Goal: Communication & Community: Answer question/provide support

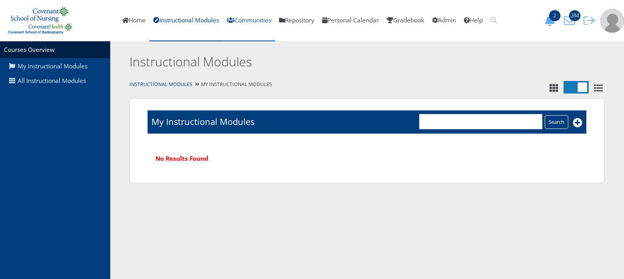
click at [255, 19] on link "Communities" at bounding box center [249, 20] width 52 height 41
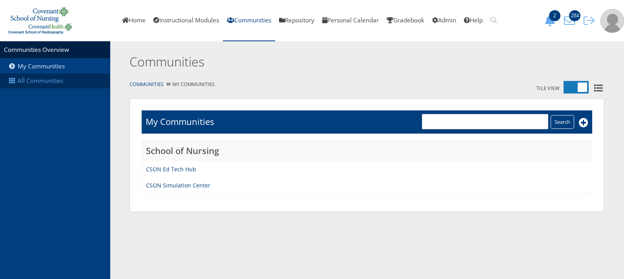
click at [59, 88] on link "All Communities" at bounding box center [55, 80] width 110 height 15
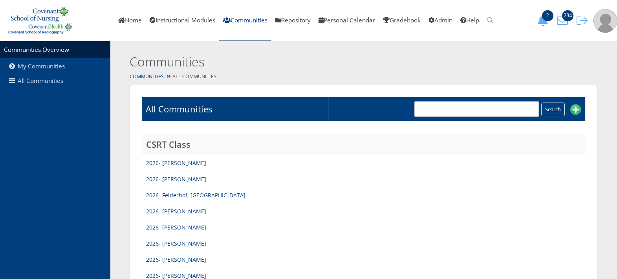
scroll to position [790, 0]
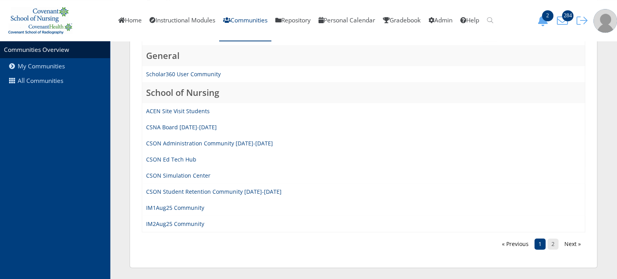
click at [553, 242] on link "2" at bounding box center [552, 243] width 11 height 11
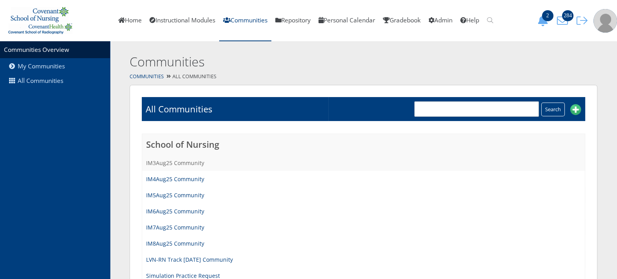
click at [186, 161] on link "IM3Aug25 Community" at bounding box center [175, 162] width 58 height 7
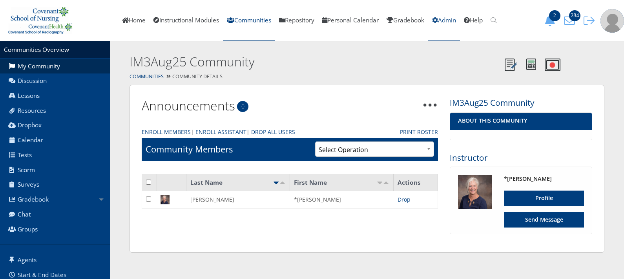
click at [453, 17] on link "Admin" at bounding box center [444, 20] width 32 height 41
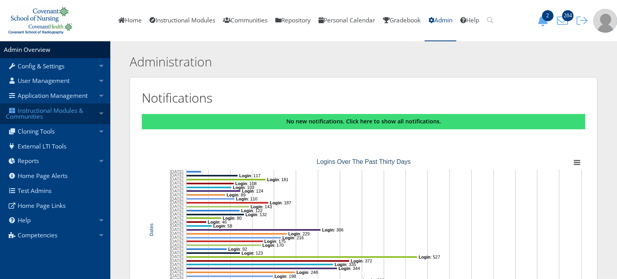
click at [59, 114] on link "Instructional Modules & Communities" at bounding box center [55, 113] width 110 height 21
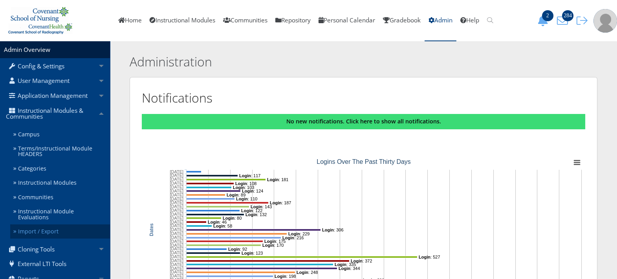
click at [72, 227] on link "Import / Export" at bounding box center [60, 231] width 100 height 15
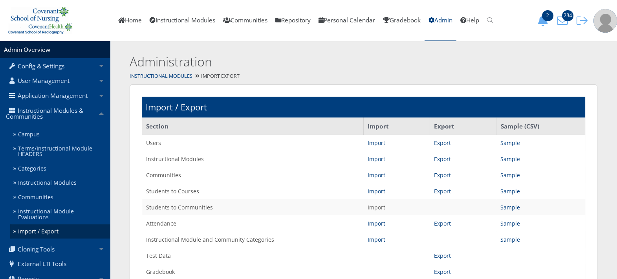
click at [371, 205] on link "Import" at bounding box center [376, 206] width 18 height 7
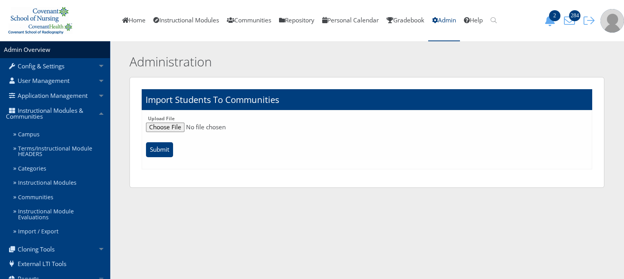
click at [165, 130] on input "file" at bounding box center [367, 126] width 442 height 9
type input "C:\fakepath\IM3Aug25 Community.csv"
click at [155, 147] on input "Submit" at bounding box center [159, 149] width 27 height 15
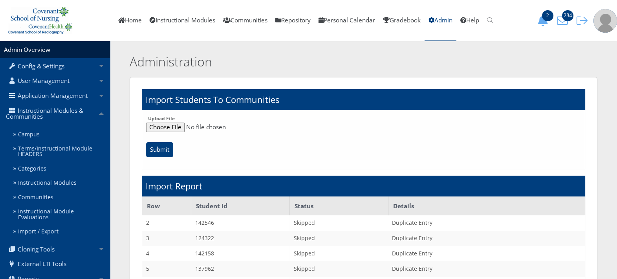
click at [163, 123] on input "file" at bounding box center [363, 126] width 434 height 9
type input "C:\fakepath\IM3Aug25 Community.csv"
click at [162, 150] on input "Submit" at bounding box center [159, 149] width 27 height 15
click at [255, 27] on link "Communities" at bounding box center [245, 20] width 52 height 41
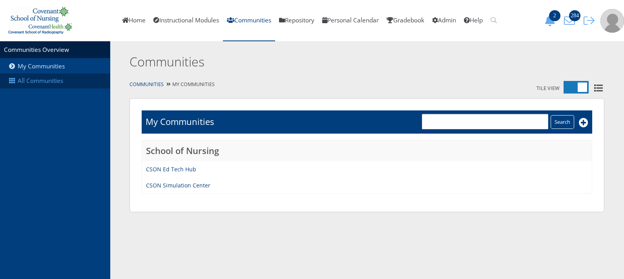
click at [44, 82] on link "All Communities" at bounding box center [55, 80] width 110 height 15
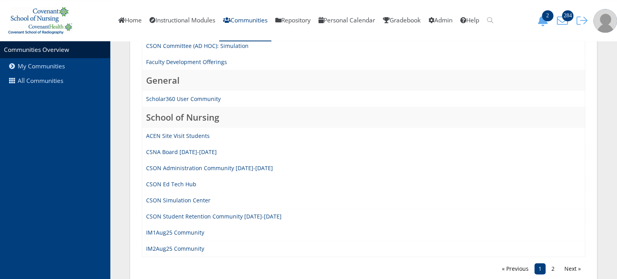
scroll to position [769, 0]
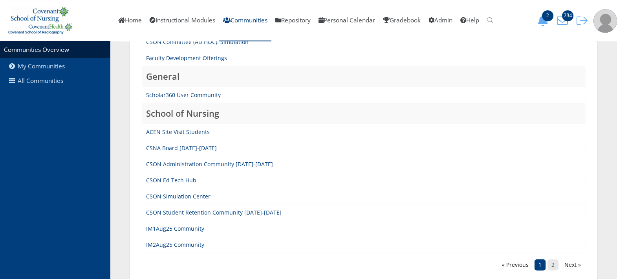
click at [557, 262] on link "2" at bounding box center [552, 264] width 11 height 11
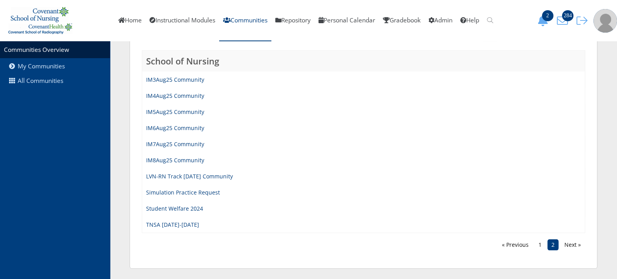
scroll to position [84, 0]
click at [537, 245] on link "1" at bounding box center [539, 243] width 11 height 11
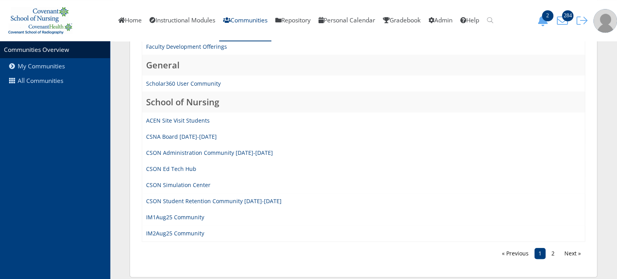
scroll to position [790, 0]
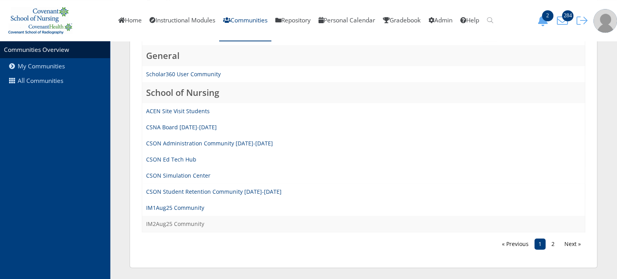
click at [190, 225] on link "IM2Aug25 Community" at bounding box center [175, 223] width 58 height 7
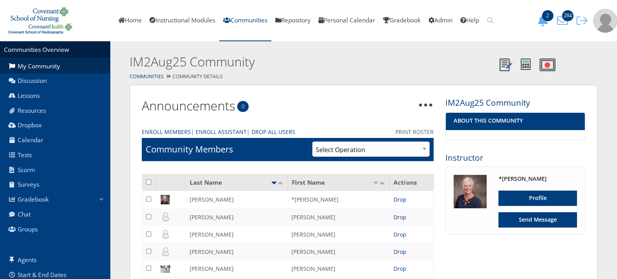
click at [418, 131] on link "Print Roster" at bounding box center [414, 132] width 38 height 8
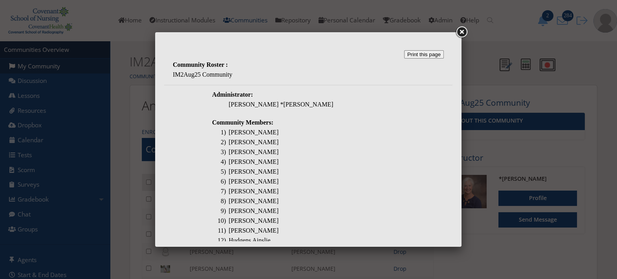
scroll to position [237, 0]
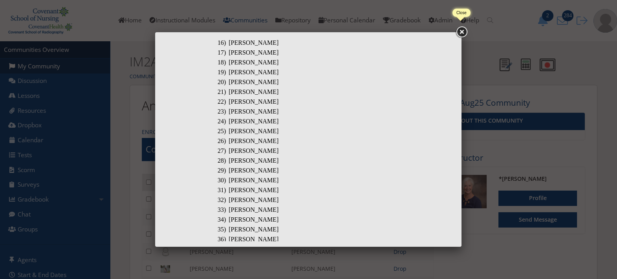
click at [462, 35] on link at bounding box center [461, 32] width 14 height 14
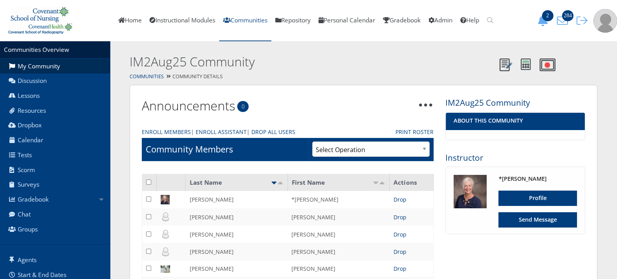
click at [225, 28] on link "Communities" at bounding box center [245, 20] width 52 height 41
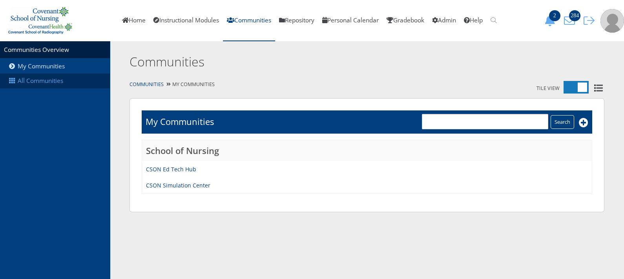
click at [37, 84] on link "All Communities" at bounding box center [55, 80] width 110 height 15
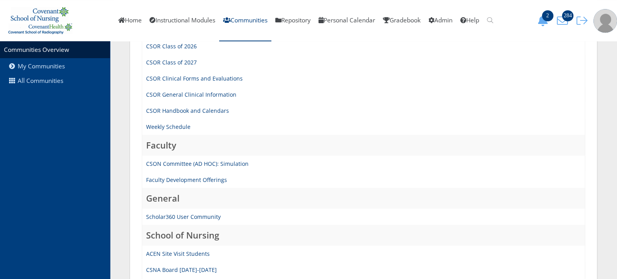
scroll to position [790, 0]
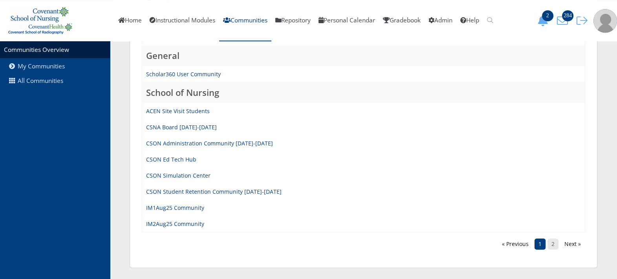
click at [555, 239] on link "2" at bounding box center [552, 243] width 11 height 11
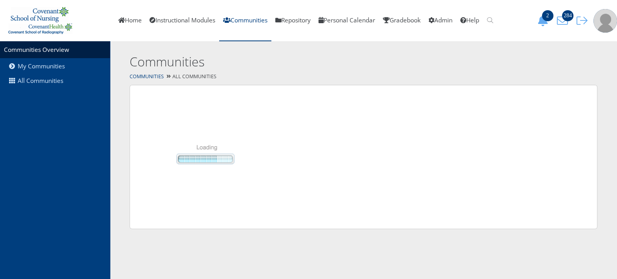
scroll to position [0, 0]
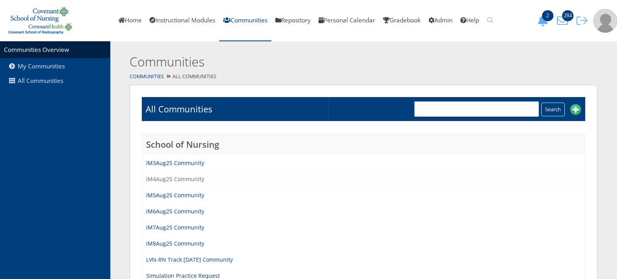
click at [185, 181] on link "IM4Aug25 Community" at bounding box center [175, 178] width 58 height 7
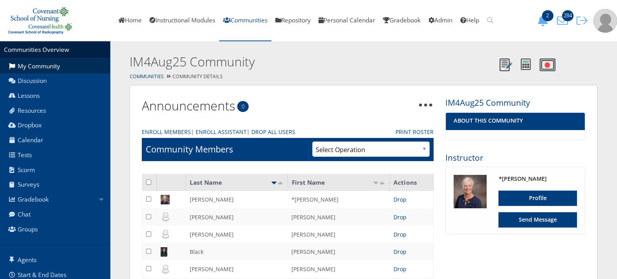
click at [233, 16] on link "Communities" at bounding box center [245, 20] width 52 height 41
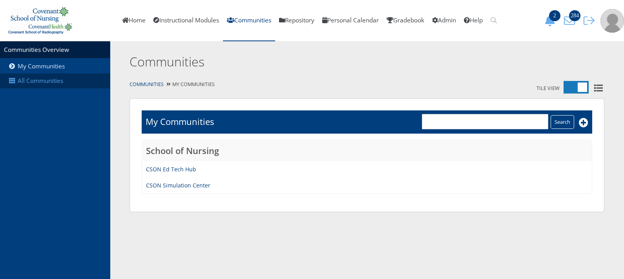
click at [33, 83] on link "All Communities" at bounding box center [55, 80] width 110 height 15
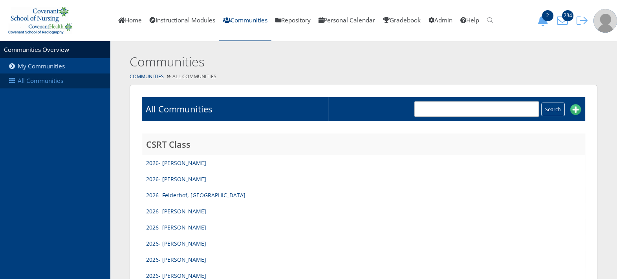
click at [57, 85] on link "All Communities" at bounding box center [55, 80] width 110 height 15
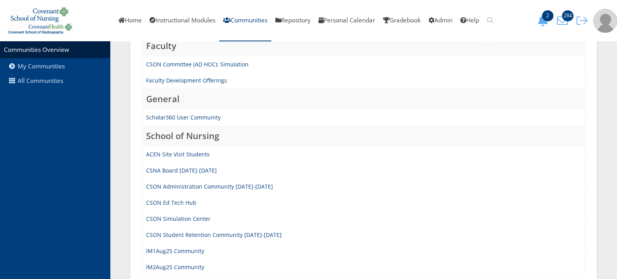
scroll to position [790, 0]
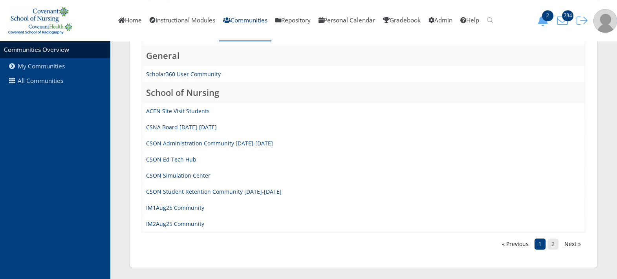
click at [558, 245] on link "2" at bounding box center [552, 243] width 11 height 11
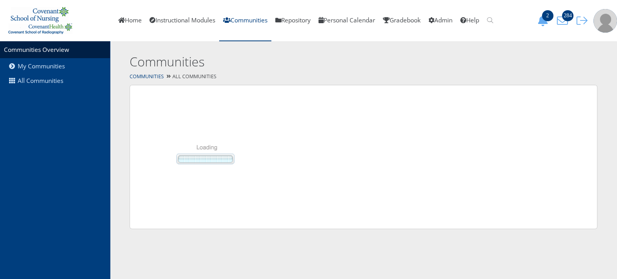
scroll to position [0, 0]
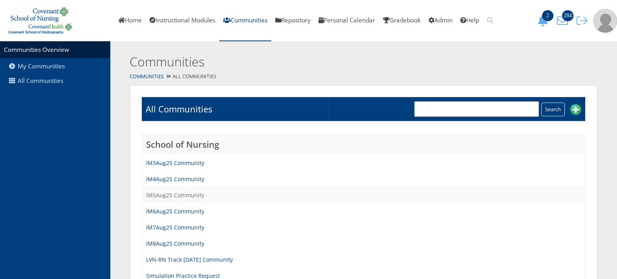
click at [177, 195] on link "IM5Aug25 Community" at bounding box center [175, 194] width 58 height 7
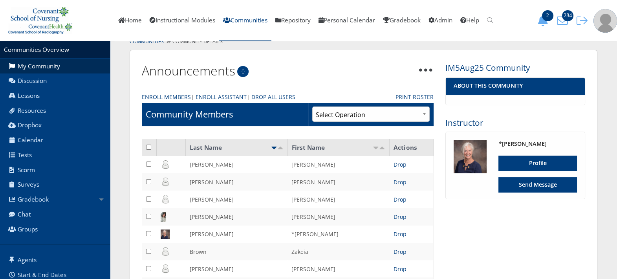
scroll to position [40, 0]
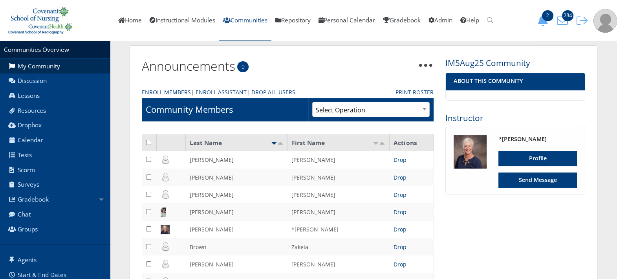
click at [237, 23] on link "Communities" at bounding box center [245, 20] width 52 height 41
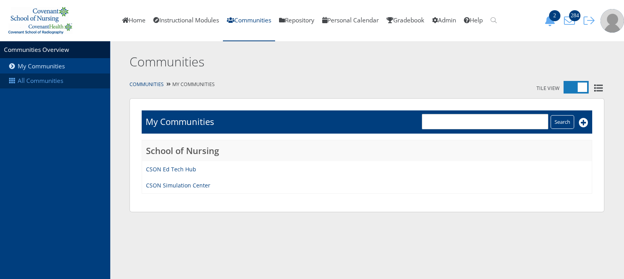
click at [47, 77] on link "All Communities" at bounding box center [55, 80] width 110 height 15
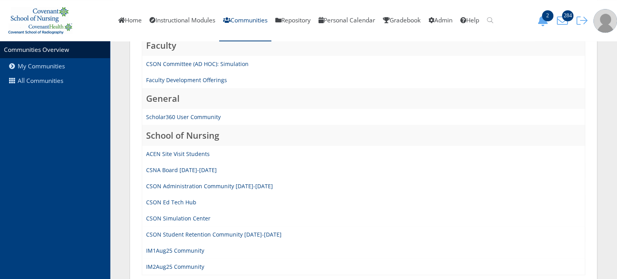
scroll to position [790, 0]
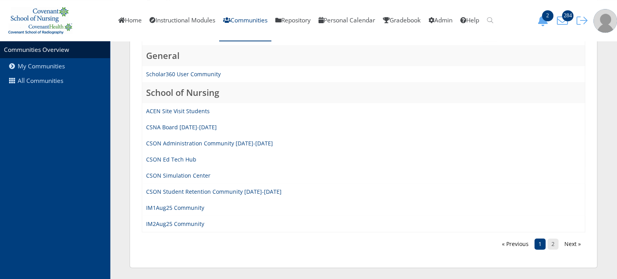
click at [551, 243] on link "2" at bounding box center [552, 243] width 11 height 11
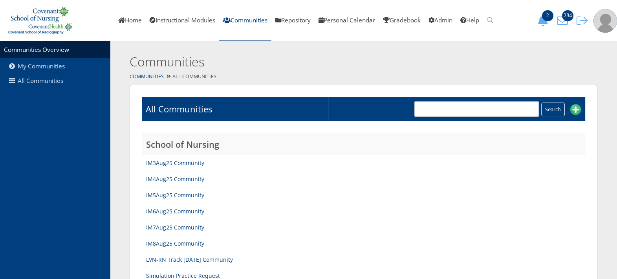
scroll to position [84, 0]
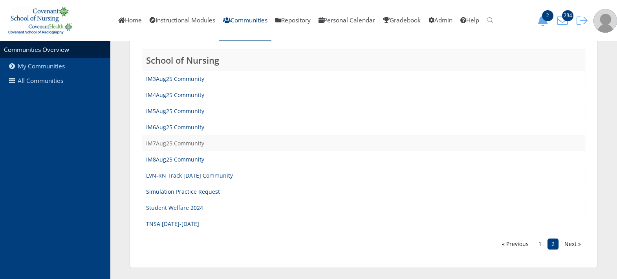
click at [186, 145] on link "IM7Aug25 Community" at bounding box center [175, 142] width 58 height 7
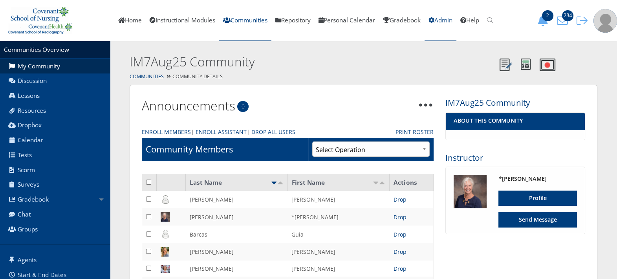
click at [449, 24] on link "Admin" at bounding box center [440, 20] width 32 height 41
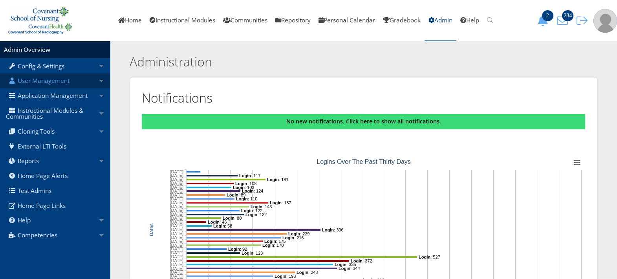
click at [77, 79] on link "User Management" at bounding box center [55, 80] width 110 height 15
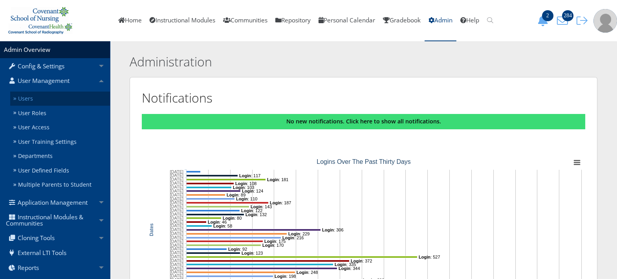
click at [80, 95] on link "Users" at bounding box center [60, 98] width 100 height 15
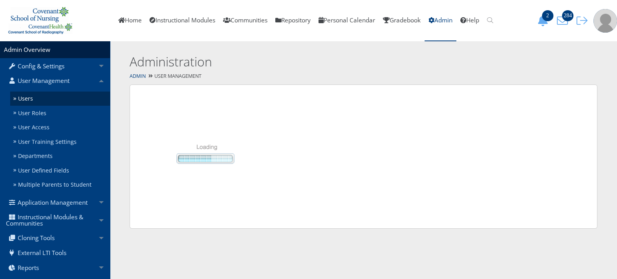
select select "50"
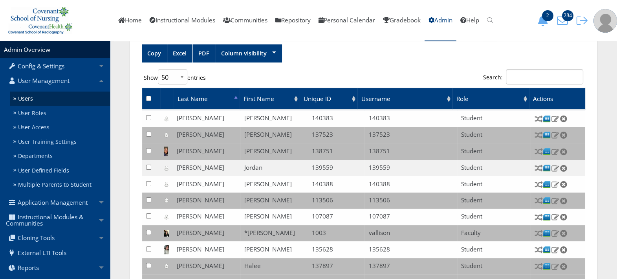
scroll to position [241, 0]
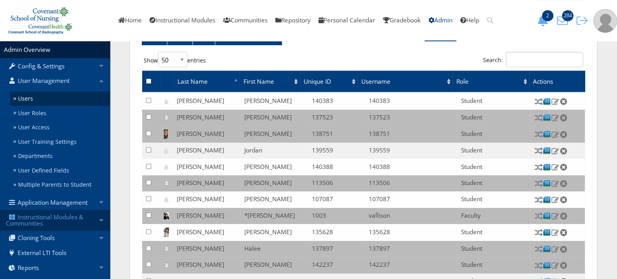
click at [85, 221] on link "Instructional Modules & Communities" at bounding box center [55, 220] width 110 height 21
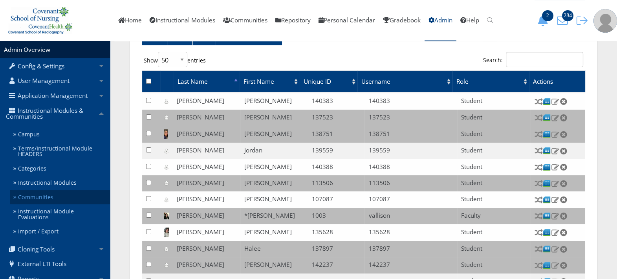
click at [79, 199] on link "Communities" at bounding box center [60, 197] width 100 height 15
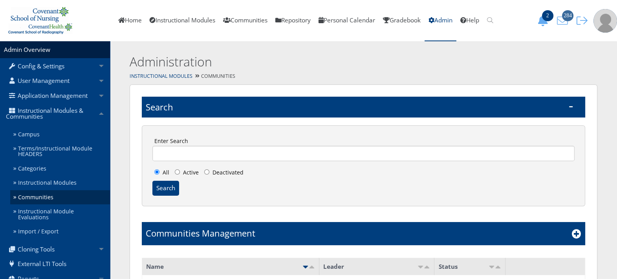
click at [566, 15] on span "284" at bounding box center [567, 15] width 11 height 11
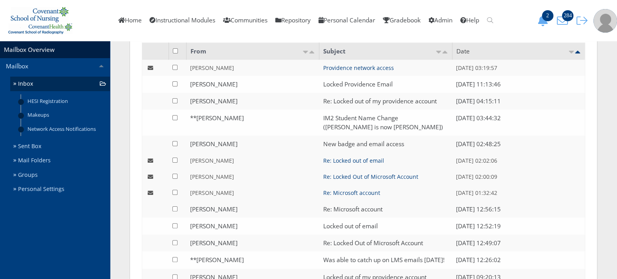
scroll to position [251, 0]
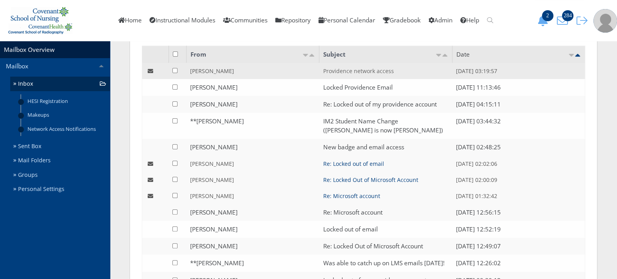
click at [363, 69] on link "Providence network access" at bounding box center [358, 70] width 71 height 7
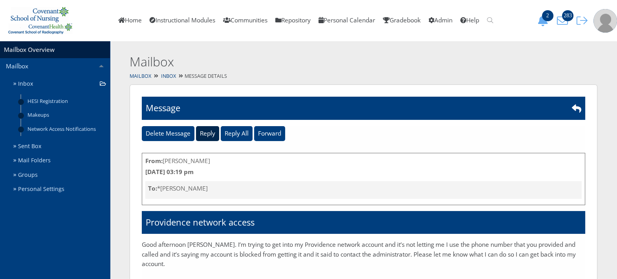
click at [207, 136] on input "Reply" at bounding box center [207, 133] width 23 height 15
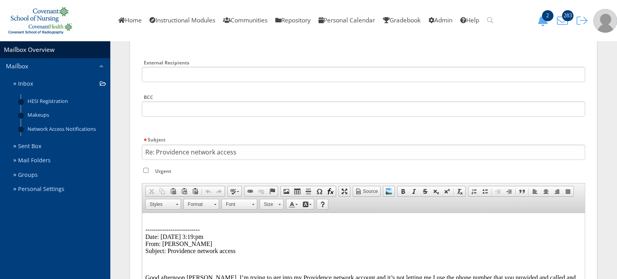
scroll to position [113, 0]
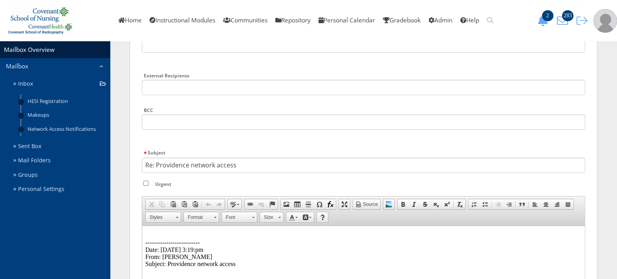
click at [162, 235] on p "-------------------------- Date: 08/12/2025 3:19:pm From: Kynzeigh Gonzales Sub…" at bounding box center [363, 249] width 436 height 35
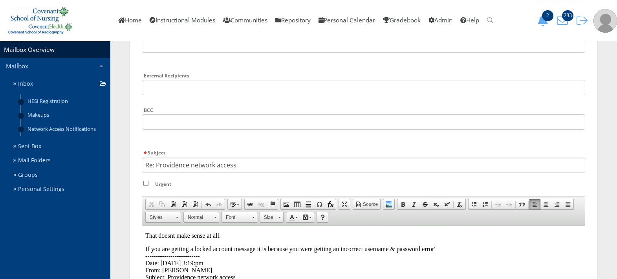
click at [340, 248] on p "If you are getting a locked account message it is because you were getting an i…" at bounding box center [363, 262] width 436 height 35
click at [458, 247] on p "If you are getting a locked account message it is because you were getting an '…" at bounding box center [363, 262] width 436 height 35
click at [544, 250] on p "If you are getting a locked account message it is because you were getting an '…" at bounding box center [363, 262] width 436 height 35
click at [153, 261] on p at bounding box center [363, 261] width 436 height 7
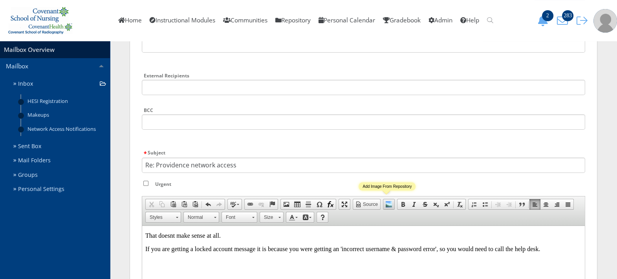
click at [390, 204] on link "Add Image From Repository" at bounding box center [388, 204] width 11 height 10
click at [152, 265] on img at bounding box center [148, 261] width 6 height 6
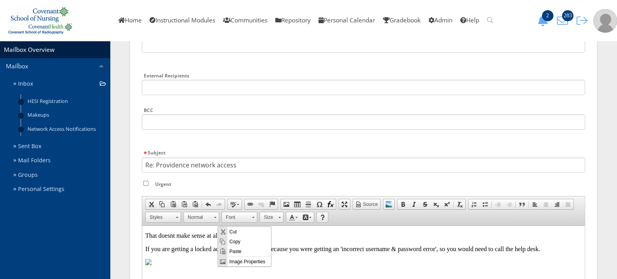
scroll to position [0, 0]
click at [225, 261] on span "Context Menu Options" at bounding box center [221, 261] width 9 height 10
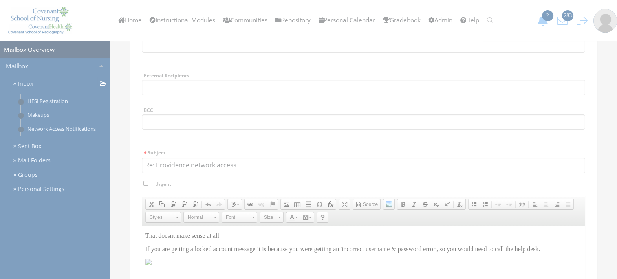
type input "/repository/filedownload/258406"
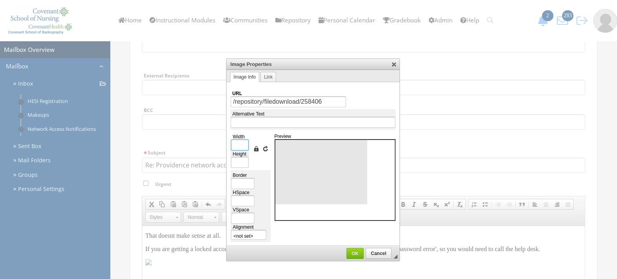
click at [239, 144] on input "Width" at bounding box center [240, 144] width 18 height 11
type input "5"
type input "6"
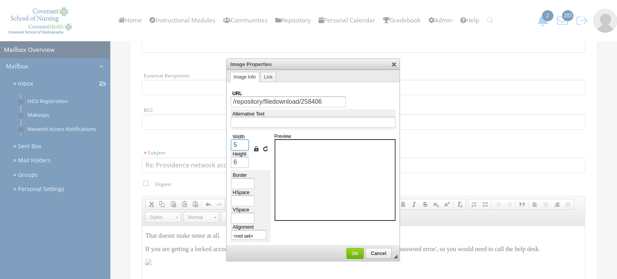
type input "50"
type input "65"
type input "500"
type input "647"
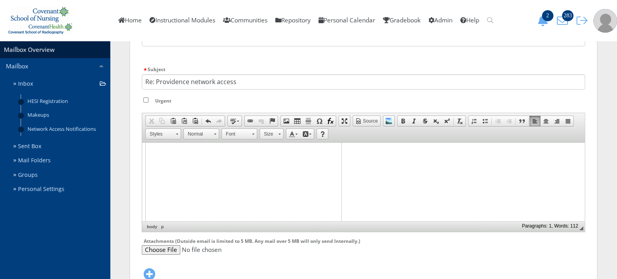
scroll to position [93, 0]
drag, startPoint x: 580, startPoint y: 162, endPoint x: 727, endPoint y: 317, distance: 212.7
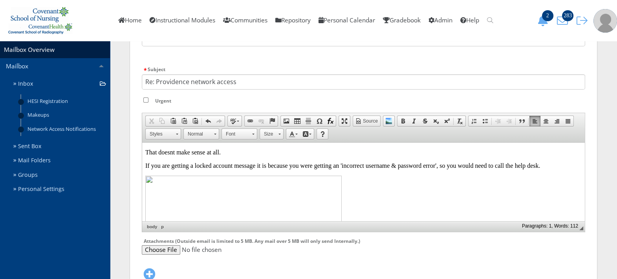
drag, startPoint x: 580, startPoint y: 170, endPoint x: 721, endPoint y: 277, distance: 176.8
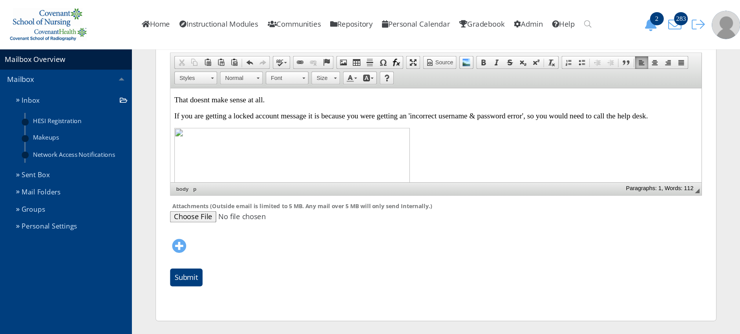
scroll to position [210, 0]
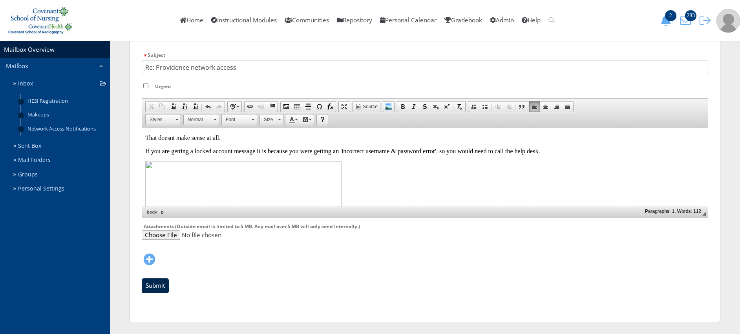
click at [150, 278] on input "Submit" at bounding box center [155, 286] width 27 height 15
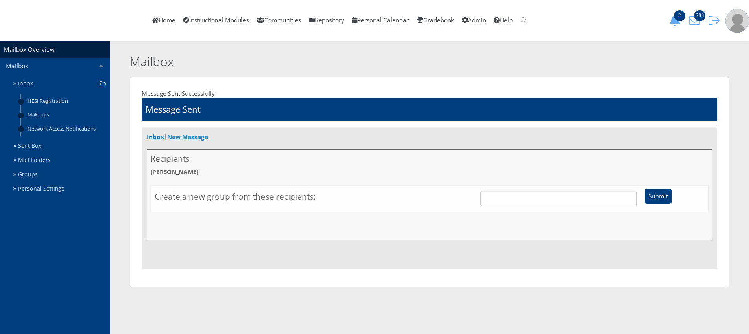
click at [192, 136] on link "New Message" at bounding box center [187, 137] width 41 height 8
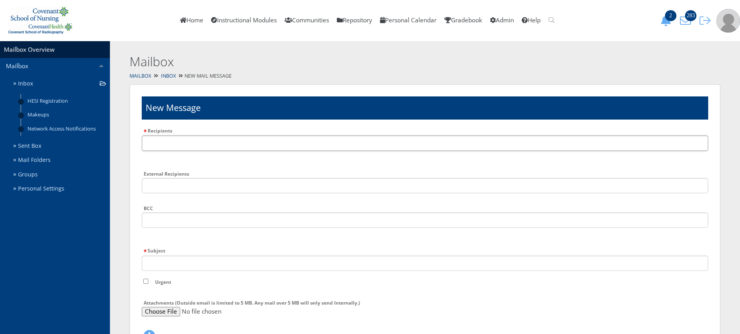
click at [294, 143] on input "Recipients" at bounding box center [425, 143] width 566 height 15
type input "im1aug25"
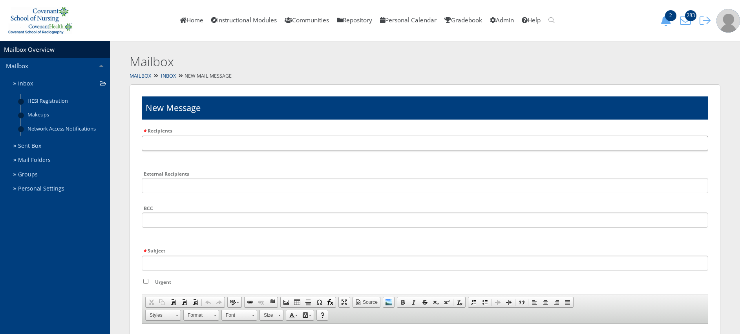
click at [207, 142] on input "text" at bounding box center [425, 143] width 566 height 15
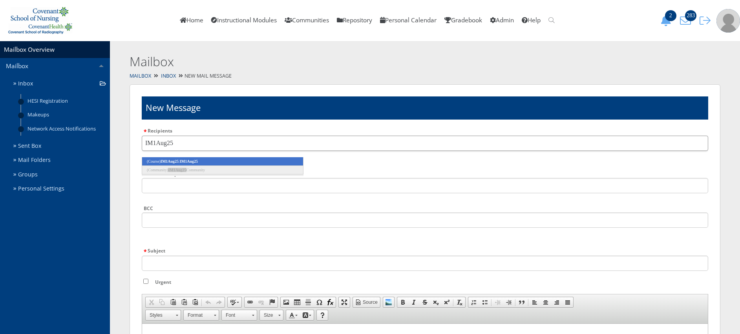
type input "IM1Aug25"
click at [217, 161] on li "(Course) IM1Aug25 : IM1Aug25" at bounding box center [223, 161] width 162 height 9
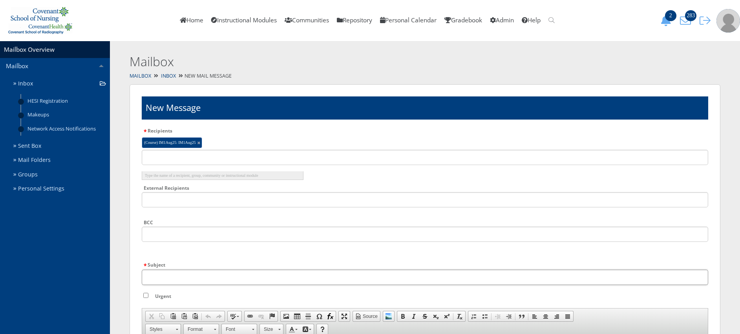
click at [259, 279] on input "Subject" at bounding box center [425, 277] width 566 height 15
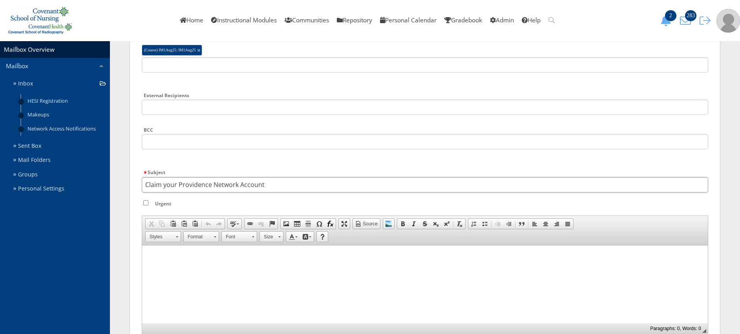
scroll to position [130, 0]
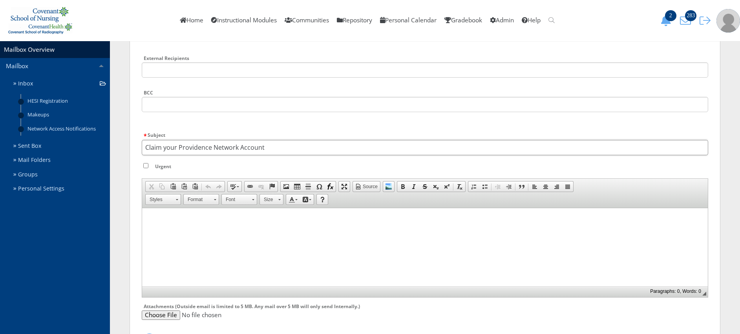
type input "Claim your Providence Network Account"
click at [278, 219] on p at bounding box center [424, 217] width 559 height 7
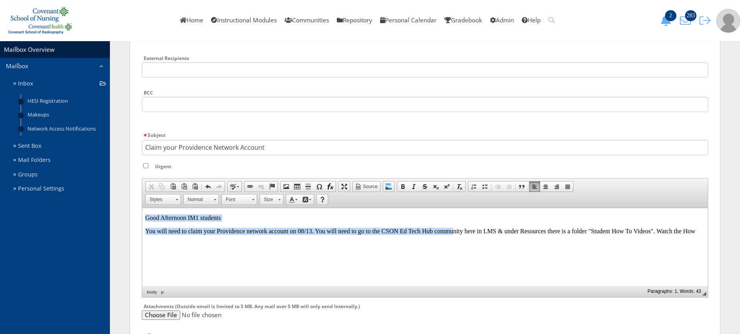
drag, startPoint x: 144, startPoint y: 218, endPoint x: 455, endPoint y: 255, distance: 312.3
click at [455, 241] on html "Good Afternoon IM1 students You will need to claim your Providence network acco…" at bounding box center [425, 224] width 566 height 33
copy body "Good Afternoon IM1 students You will need to claim your Providence network acco…"
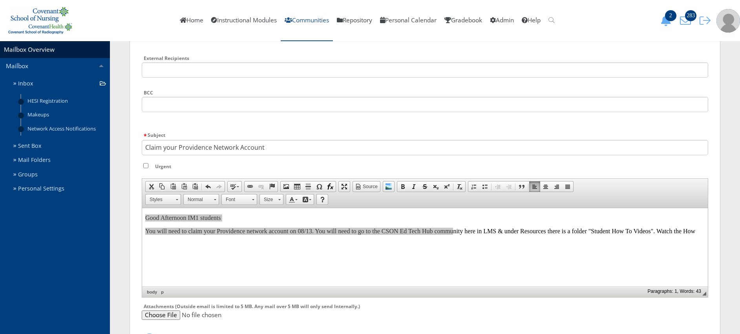
click at [317, 16] on link "Communities" at bounding box center [307, 20] width 52 height 41
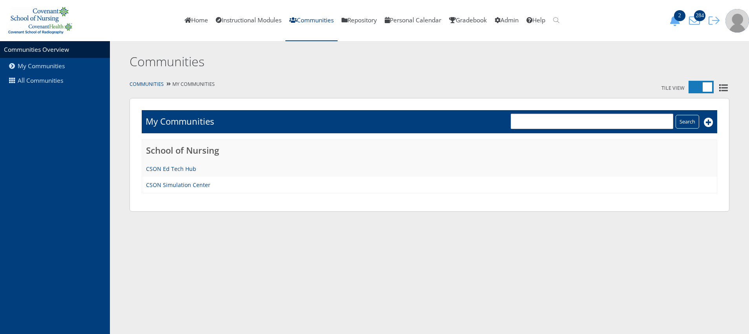
click at [177, 173] on td "CSON Ed Tech Hub" at bounding box center [429, 169] width 575 height 16
click at [177, 166] on link "CSON Ed Tech Hub" at bounding box center [171, 168] width 50 height 7
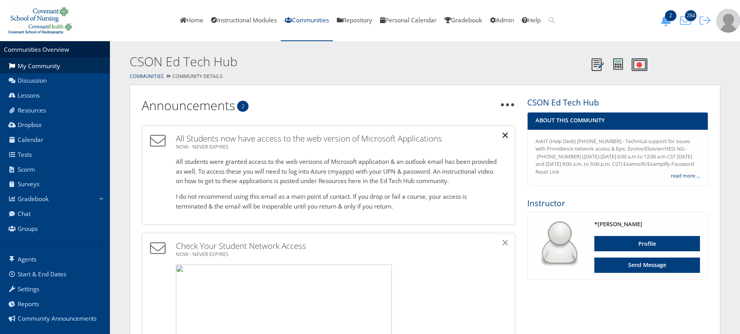
click at [506, 135] on span "×" at bounding box center [505, 135] width 7 height 16
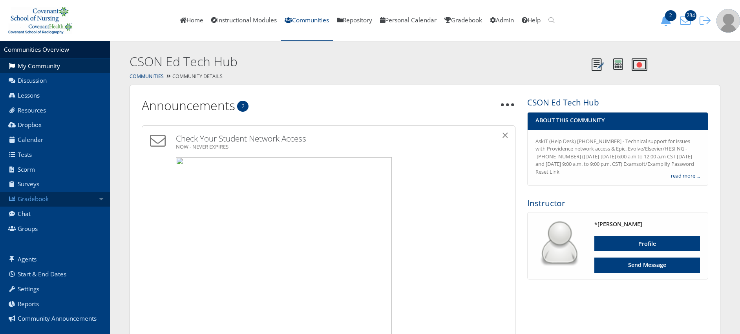
click at [39, 205] on link "Gradebook" at bounding box center [55, 199] width 110 height 15
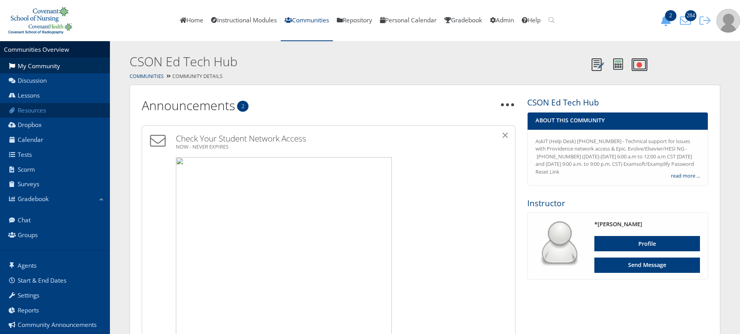
click at [65, 105] on link "Resources" at bounding box center [55, 110] width 110 height 15
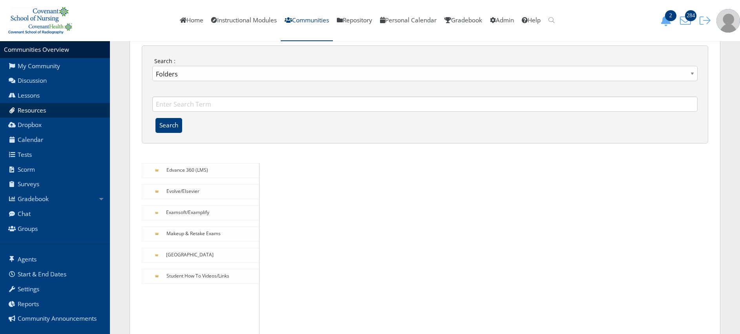
scroll to position [77, 0]
click at [199, 173] on link "Student How To Videos/Links" at bounding box center [187, 169] width 42 height 7
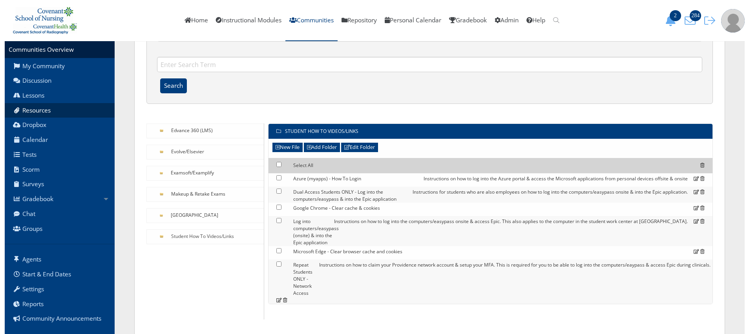
scroll to position [134, 0]
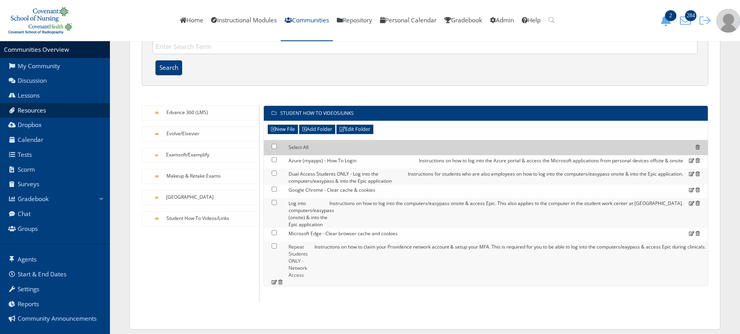
click at [298, 249] on link "Repeat Students ONLY - Network Access" at bounding box center [298, 261] width 20 height 35
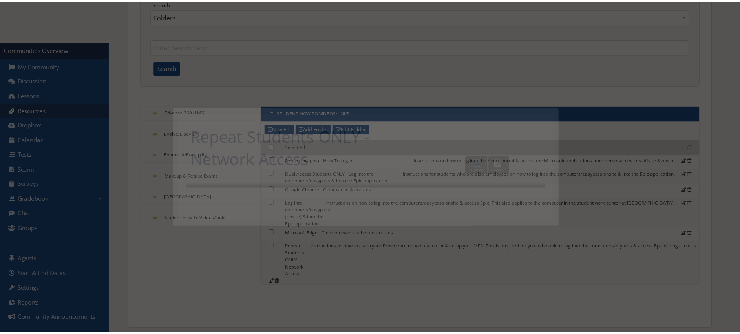
scroll to position [0, 0]
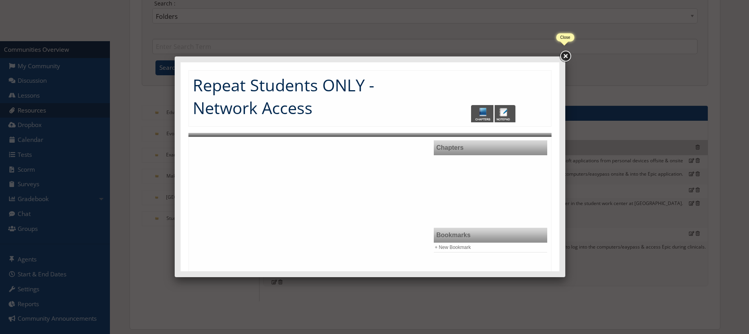
click at [565, 57] on link at bounding box center [565, 56] width 14 height 14
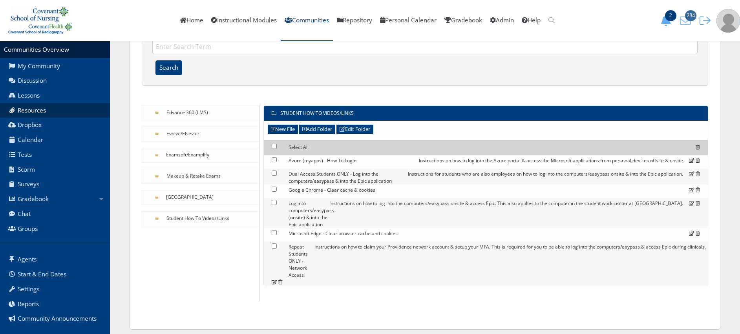
click at [690, 21] on span "284" at bounding box center [690, 15] width 11 height 11
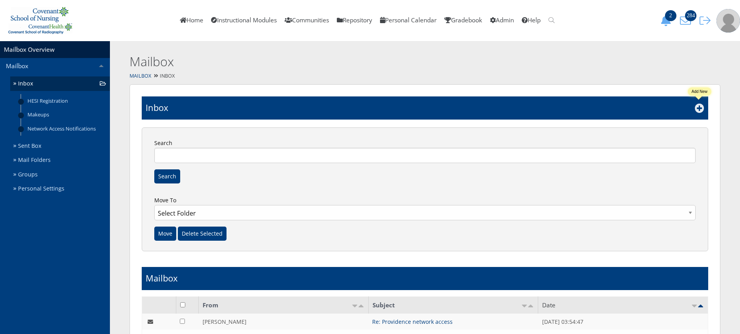
click at [699, 113] on icon at bounding box center [699, 108] width 9 height 9
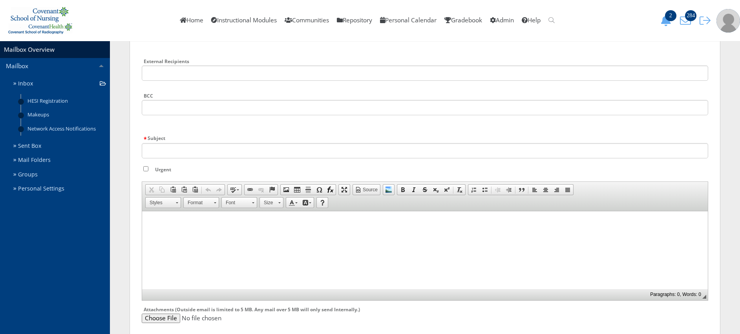
scroll to position [119, 0]
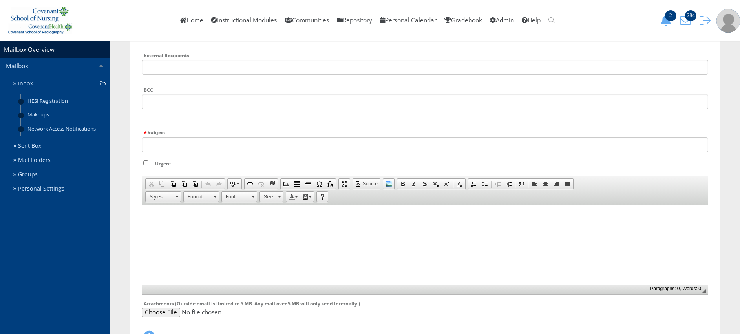
click at [152, 225] on html at bounding box center [425, 215] width 566 height 20
click at [155, 225] on html at bounding box center [425, 215] width 566 height 20
click at [171, 225] on html at bounding box center [425, 215] width 566 height 20
click at [361, 184] on span at bounding box center [358, 184] width 6 height 6
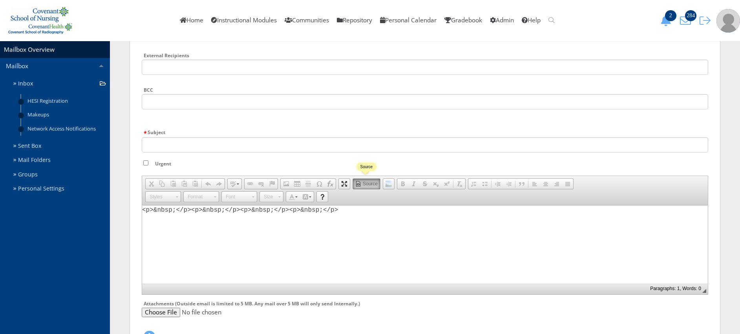
click at [361, 184] on span at bounding box center [358, 184] width 6 height 6
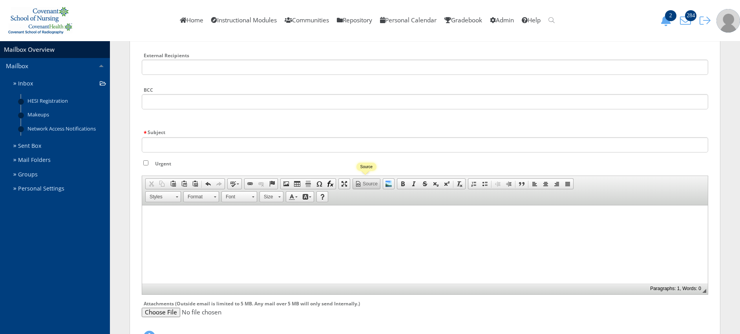
scroll to position [0, 0]
click at [341, 265] on html at bounding box center [425, 235] width 566 height 60
click at [168, 313] on input "Attachments (Outside email is limited to 5 MB. Any mail over 5 MB will only sen…" at bounding box center [425, 312] width 566 height 9
click at [162, 312] on input "Attachments (Outside email is limited to 5 MB. Any mail over 5 MB will only sen…" at bounding box center [425, 312] width 566 height 9
type input "C:\fakepath\How to Claim Your Account & Setup MFA.mp4"
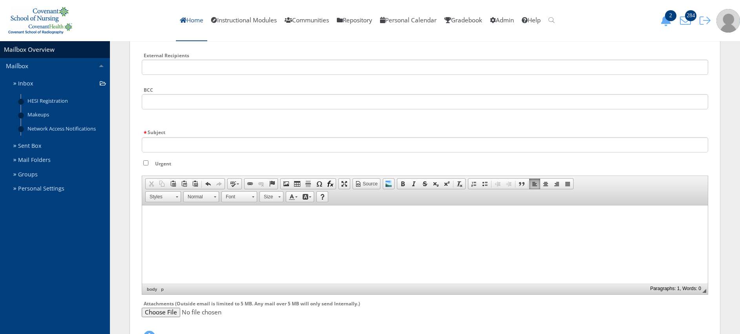
click at [185, 25] on link "Home" at bounding box center [191, 20] width 31 height 41
